Goal: Information Seeking & Learning: Learn about a topic

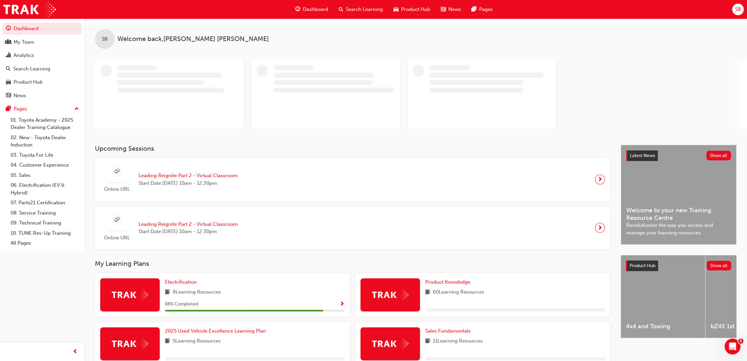
click at [365, 10] on span "Search Learning" at bounding box center [364, 10] width 37 height 8
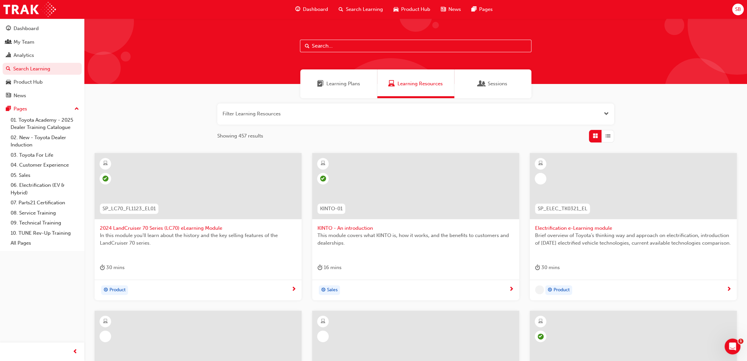
click at [348, 47] on input "text" at bounding box center [416, 46] width 232 height 13
type input "acl"
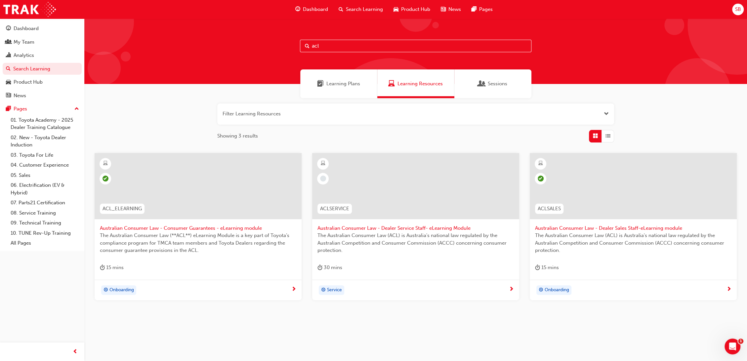
click at [151, 204] on div at bounding box center [198, 186] width 207 height 66
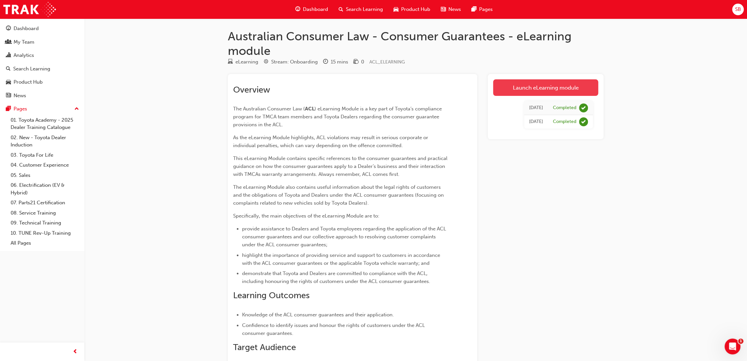
click at [571, 85] on link "Launch eLearning module" at bounding box center [545, 87] width 105 height 17
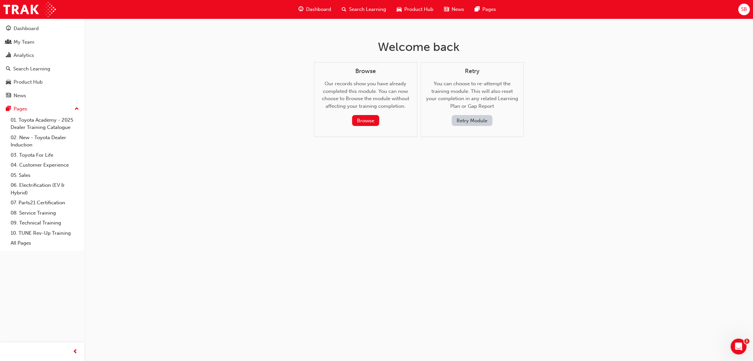
click at [469, 117] on button "Retry Module" at bounding box center [472, 120] width 41 height 11
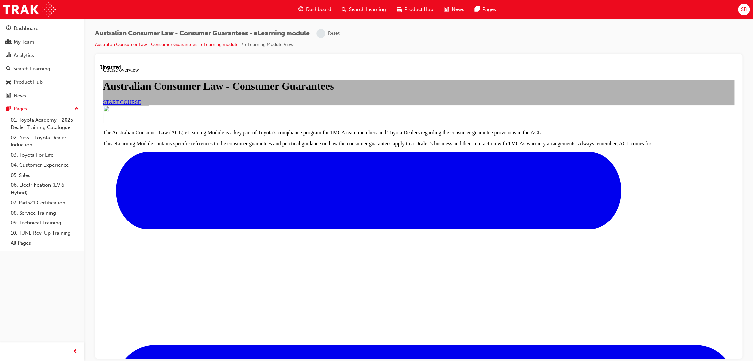
click at [141, 105] on span "START COURSE" at bounding box center [122, 102] width 38 height 6
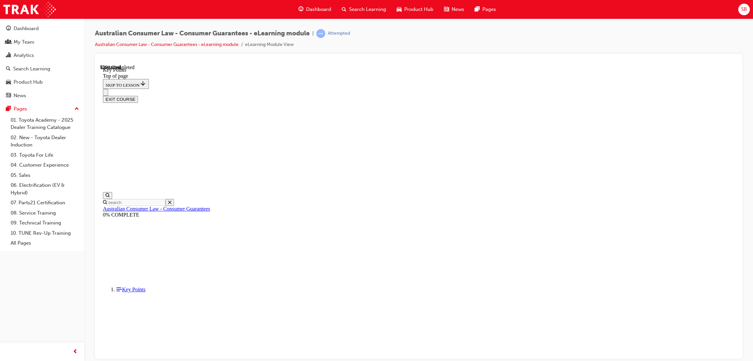
scroll to position [232, 0]
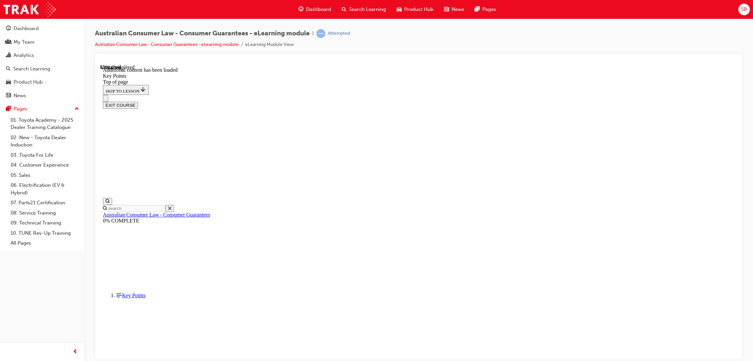
scroll to position [805, 0]
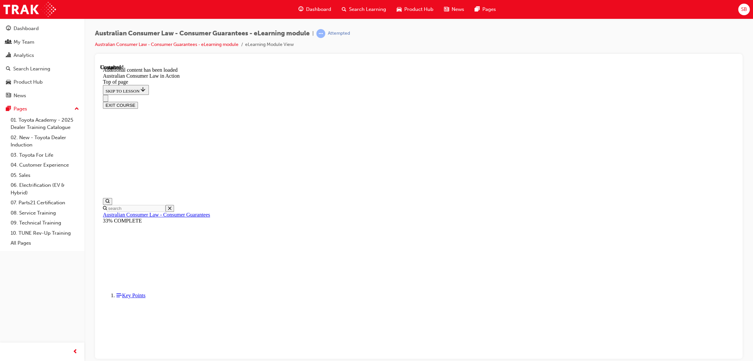
scroll to position [1699, 0]
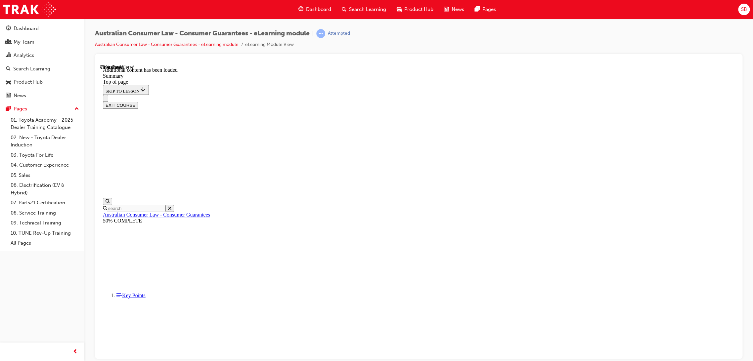
drag, startPoint x: 449, startPoint y: 203, endPoint x: 403, endPoint y: 204, distance: 45.7
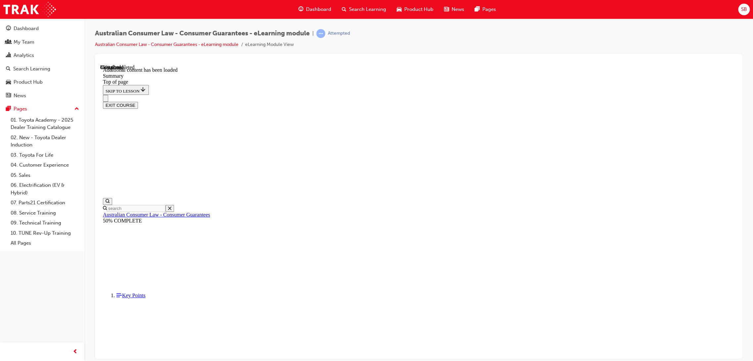
drag, startPoint x: 340, startPoint y: 271, endPoint x: 346, endPoint y: 276, distance: 7.8
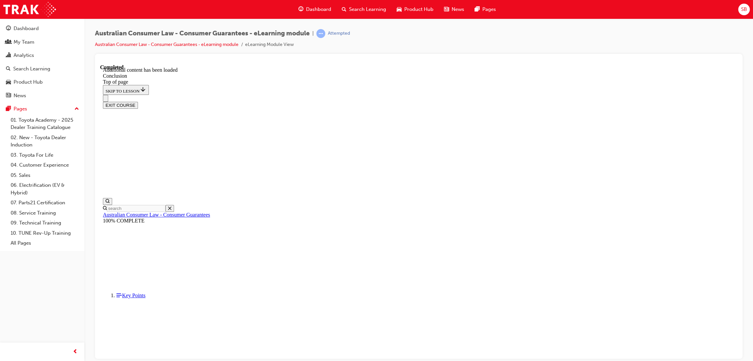
click at [138, 102] on button "EXIT COURSE" at bounding box center [120, 105] width 35 height 7
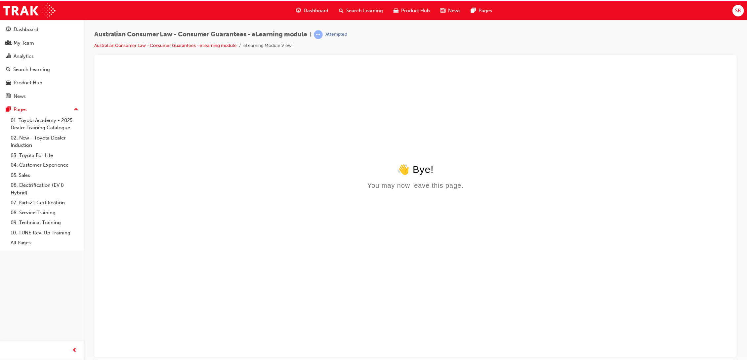
scroll to position [0, 0]
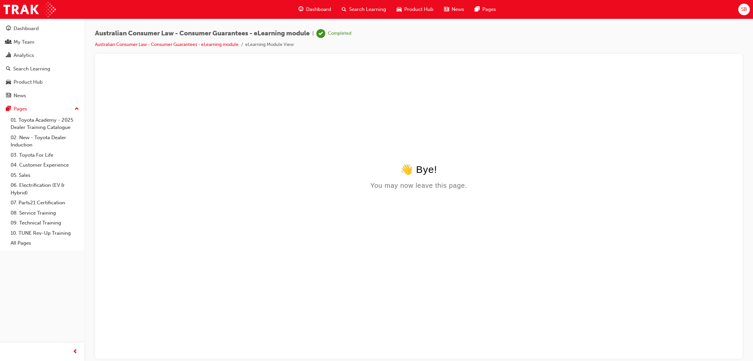
click at [358, 9] on span "Search Learning" at bounding box center [367, 10] width 37 height 8
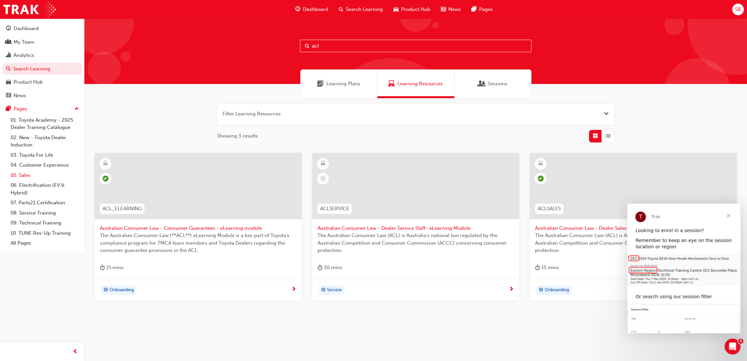
click at [20, 174] on link "05. Sales" at bounding box center [45, 175] width 74 height 10
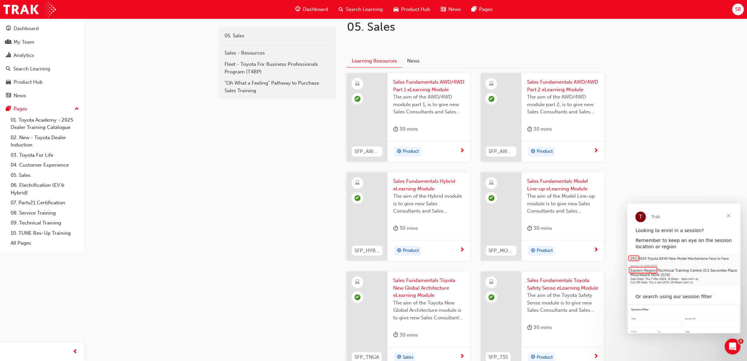
scroll to position [147, 0]
click at [729, 215] on span "Close" at bounding box center [729, 216] width 24 height 24
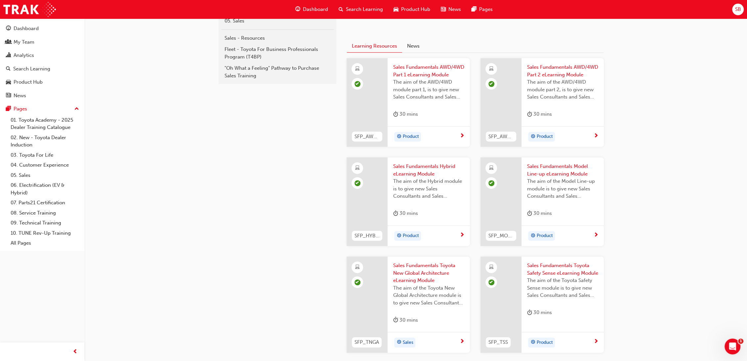
scroll to position [146, 0]
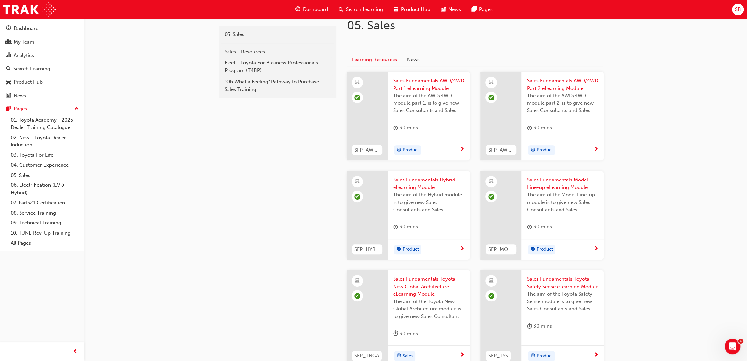
click at [368, 12] on span "Search Learning" at bounding box center [364, 10] width 37 height 8
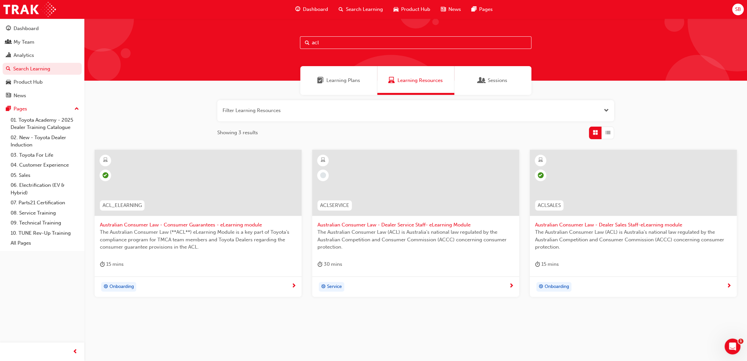
scroll to position [3, 0]
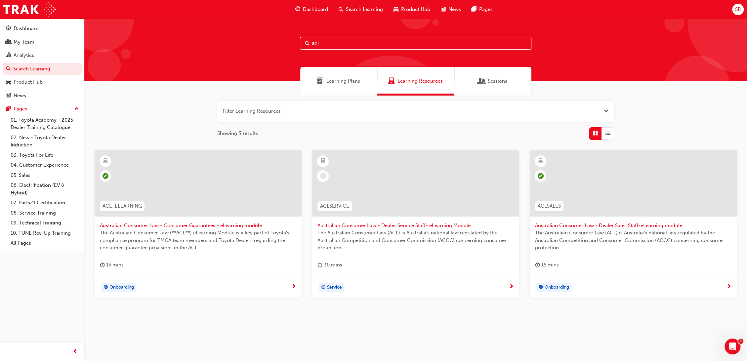
click at [331, 43] on input "acl" at bounding box center [416, 43] width 232 height 13
type input "fleet"
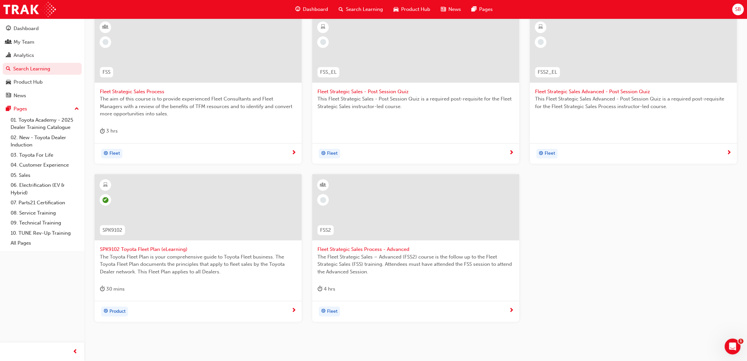
scroll to position [150, 0]
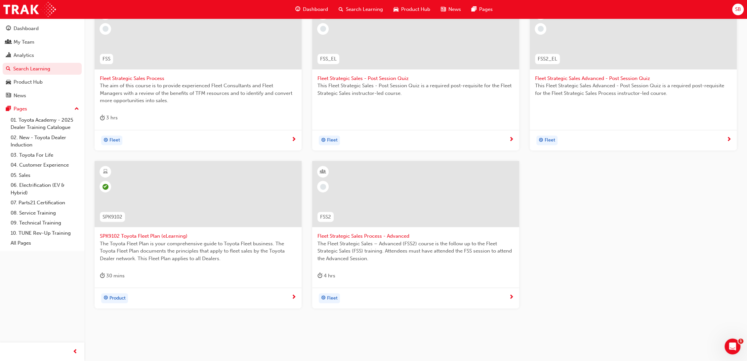
click at [140, 235] on span "SPK9102 Toyota Fleet Plan (eLearning)" at bounding box center [198, 237] width 197 height 8
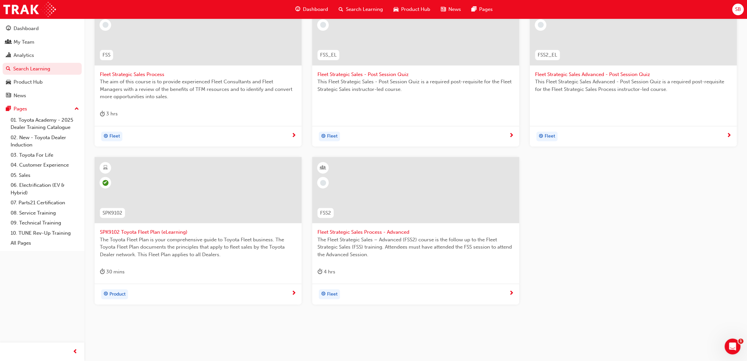
scroll to position [160, 0]
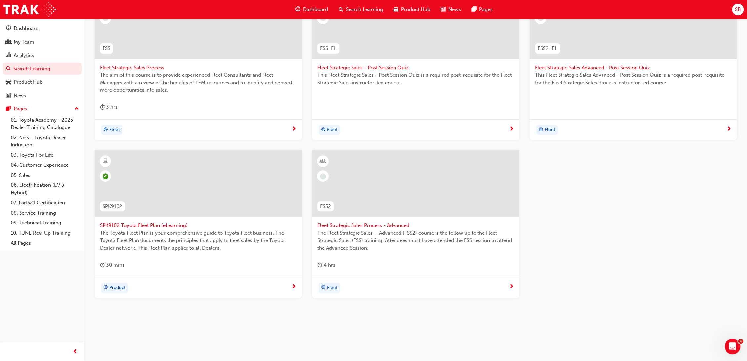
click at [160, 225] on span "SPK9102 Toyota Fleet Plan (eLearning)" at bounding box center [198, 226] width 197 height 8
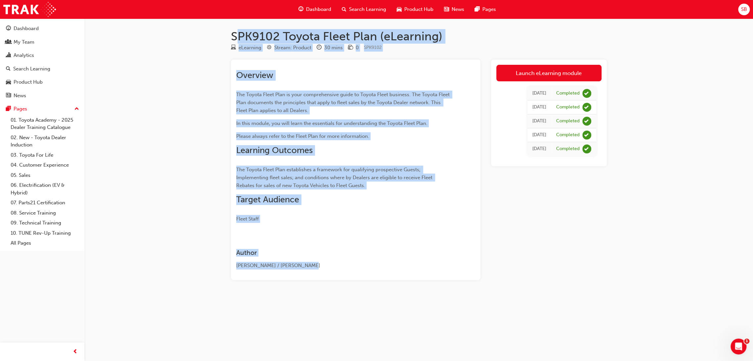
drag, startPoint x: 231, startPoint y: 32, endPoint x: 309, endPoint y: 274, distance: 254.3
click at [309, 274] on div "SPK9102 Toyota Fleet Plan (eLearning) eLearning Stream: Product 30 mins 0 SPK91…" at bounding box center [418, 165] width 397 height 272
click at [339, 269] on div "[PERSON_NAME] / [PERSON_NAME]" at bounding box center [343, 266] width 215 height 8
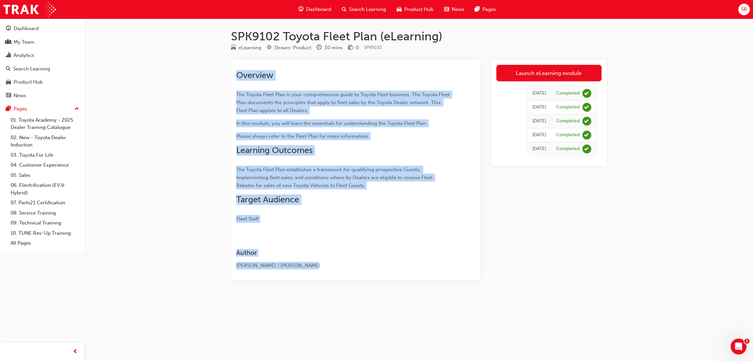
drag, startPoint x: 310, startPoint y: 267, endPoint x: 237, endPoint y: 75, distance: 205.4
click at [237, 75] on div "Overview The Toyota Fleet Plan is your comprehensive guide to Toyota Fleet busi…" at bounding box center [355, 170] width 249 height 221
drag, startPoint x: 211, startPoint y: 75, endPoint x: 225, endPoint y: 73, distance: 14.7
click at [212, 75] on div "SPK9102 Toyota Fleet Plan (eLearning) eLearning Stream: Product 30 mins 0 SPK91…" at bounding box center [376, 180] width 753 height 361
click at [226, 73] on div "SPK9102 Toyota Fleet Plan (eLearning) eLearning Stream: Product 30 mins 0 SPK91…" at bounding box center [418, 165] width 397 height 272
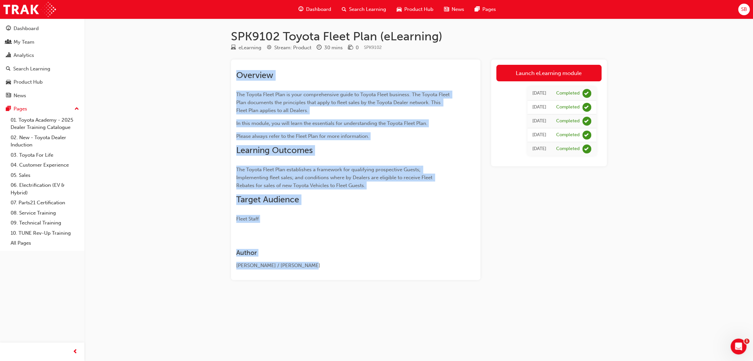
drag, startPoint x: 233, startPoint y: 75, endPoint x: 308, endPoint y: 268, distance: 207.0
click at [308, 268] on div "Overview The Toyota Fleet Plan is your comprehensive guide to Toyota Fleet busi…" at bounding box center [355, 170] width 249 height 221
